Goal: Task Accomplishment & Management: Complete application form

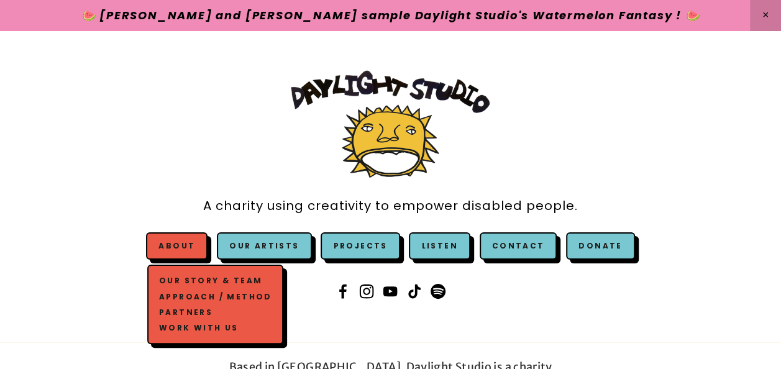
click at [206, 325] on link "Work with us" at bounding box center [215, 328] width 119 height 16
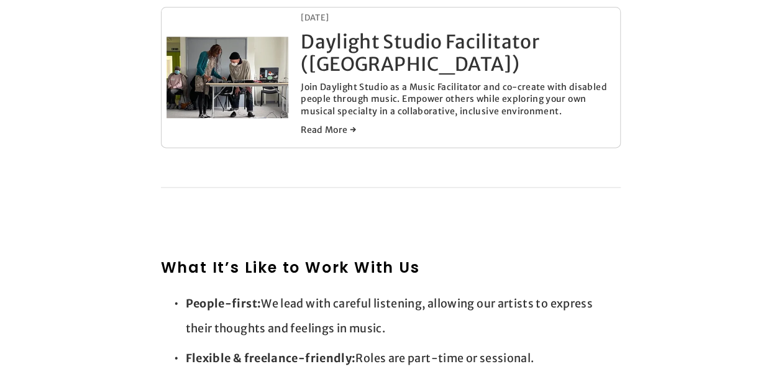
scroll to position [744, 0]
click at [369, 85] on p "Join Daylight Studio as a Music Facilitator and co-create with disabled people …" at bounding box center [458, 100] width 314 height 37
click at [346, 118] on div "Jun 20, 2025 Daylight Studio Facilitator (London) Jun 20, 2025 Join Daylight St…" at bounding box center [458, 78] width 314 height 130
click at [328, 131] on link "Read More →" at bounding box center [458, 130] width 314 height 12
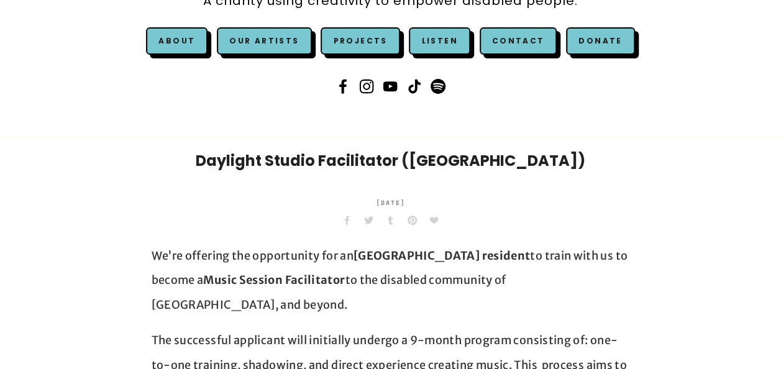
scroll to position [94, 0]
